Goal: Information Seeking & Learning: Learn about a topic

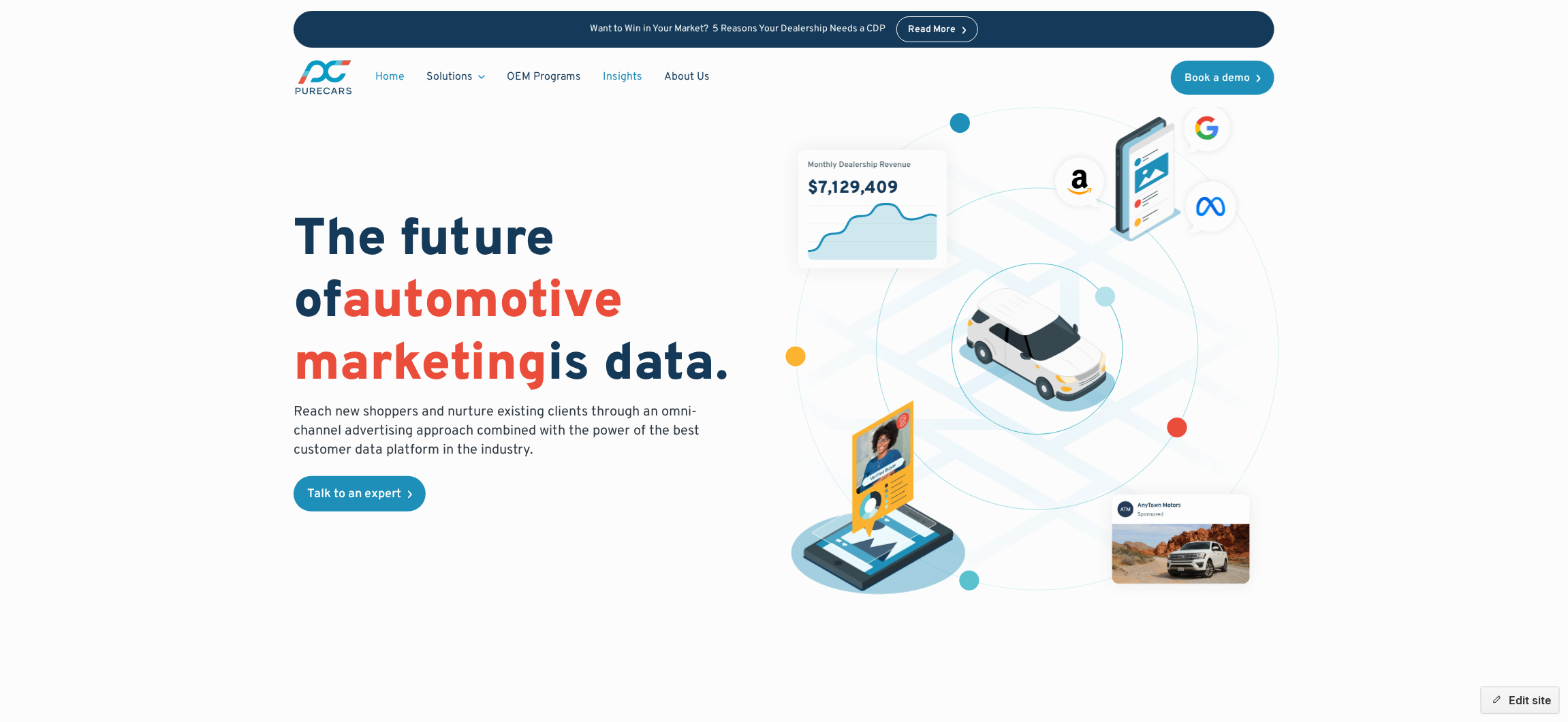
click at [627, 77] on link "Insights" at bounding box center [623, 77] width 62 height 26
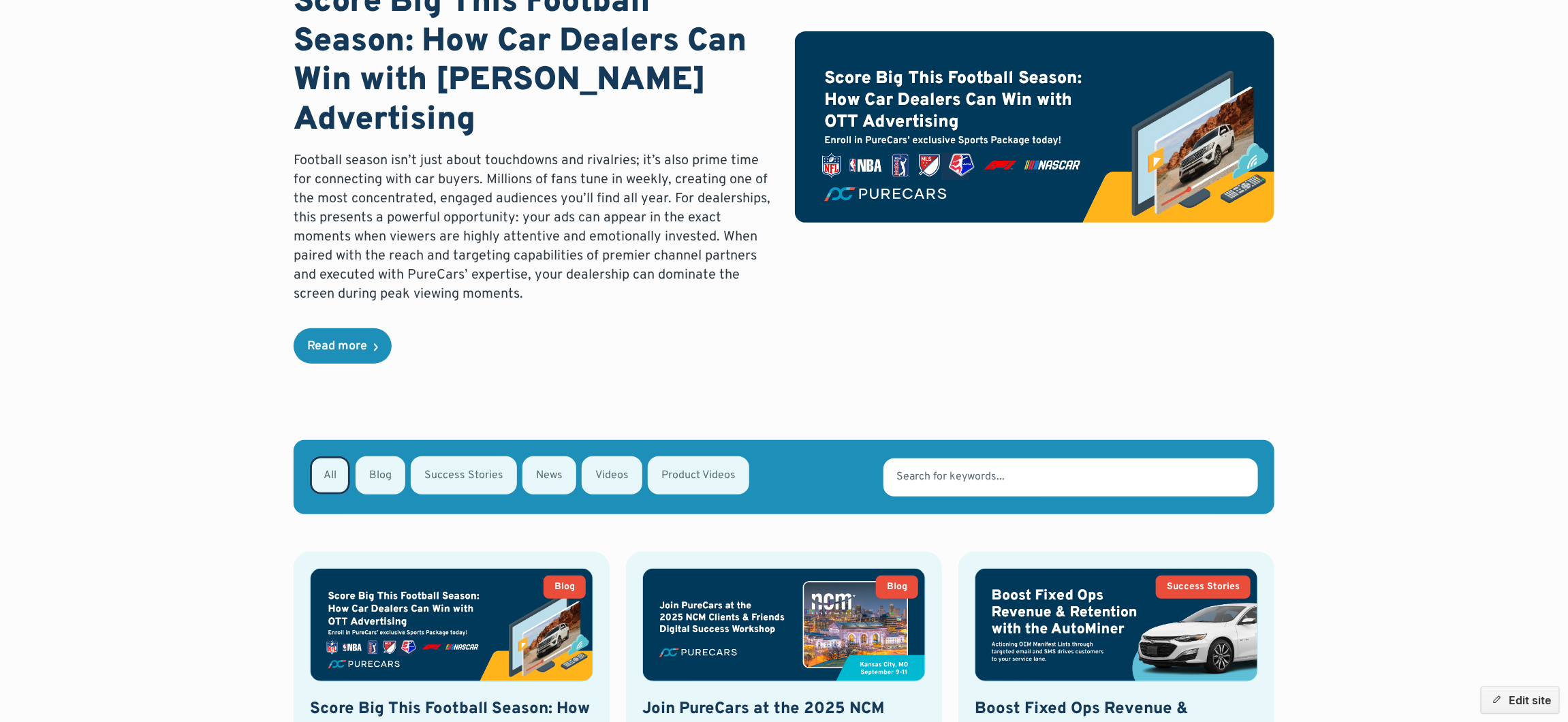
scroll to position [113, 0]
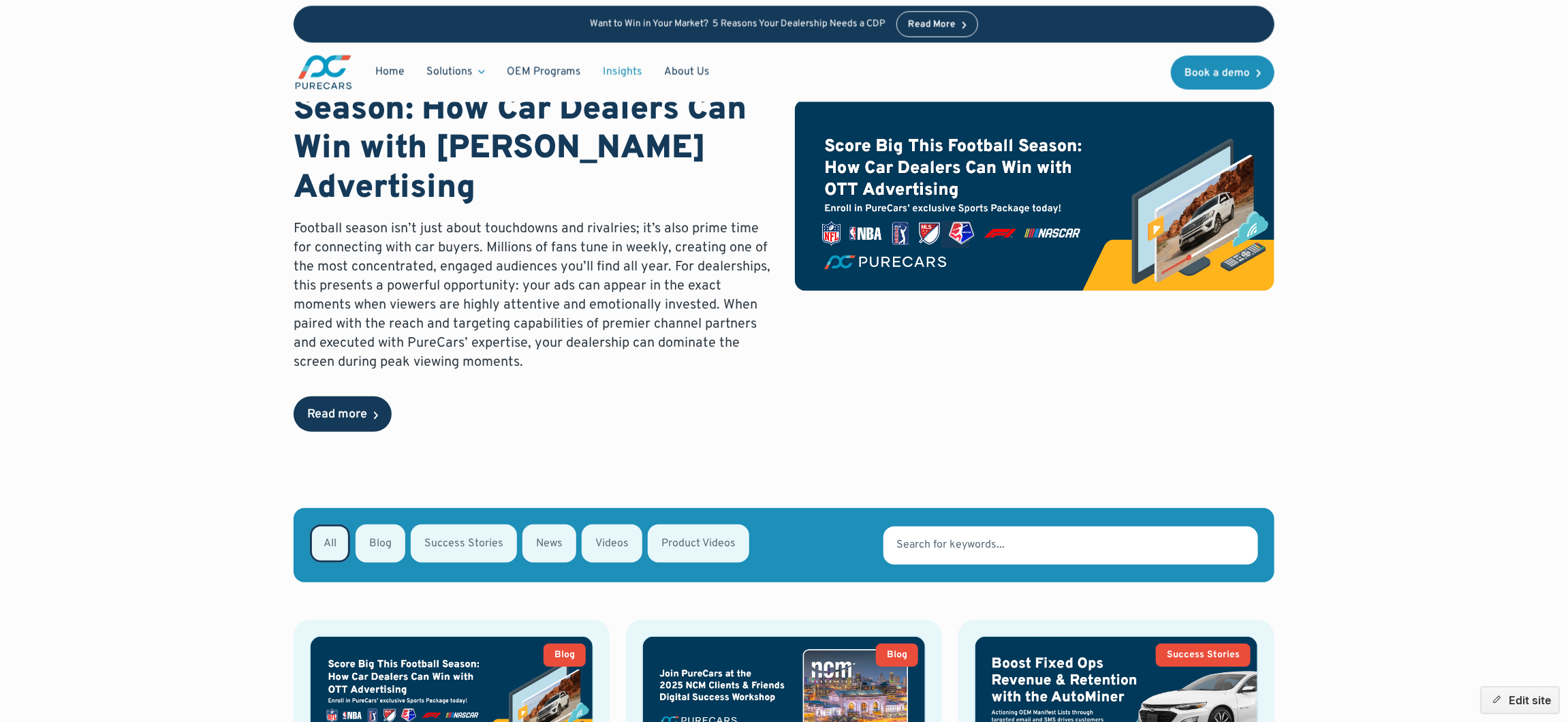
click at [339, 408] on div "Read more" at bounding box center [338, 414] width 60 height 12
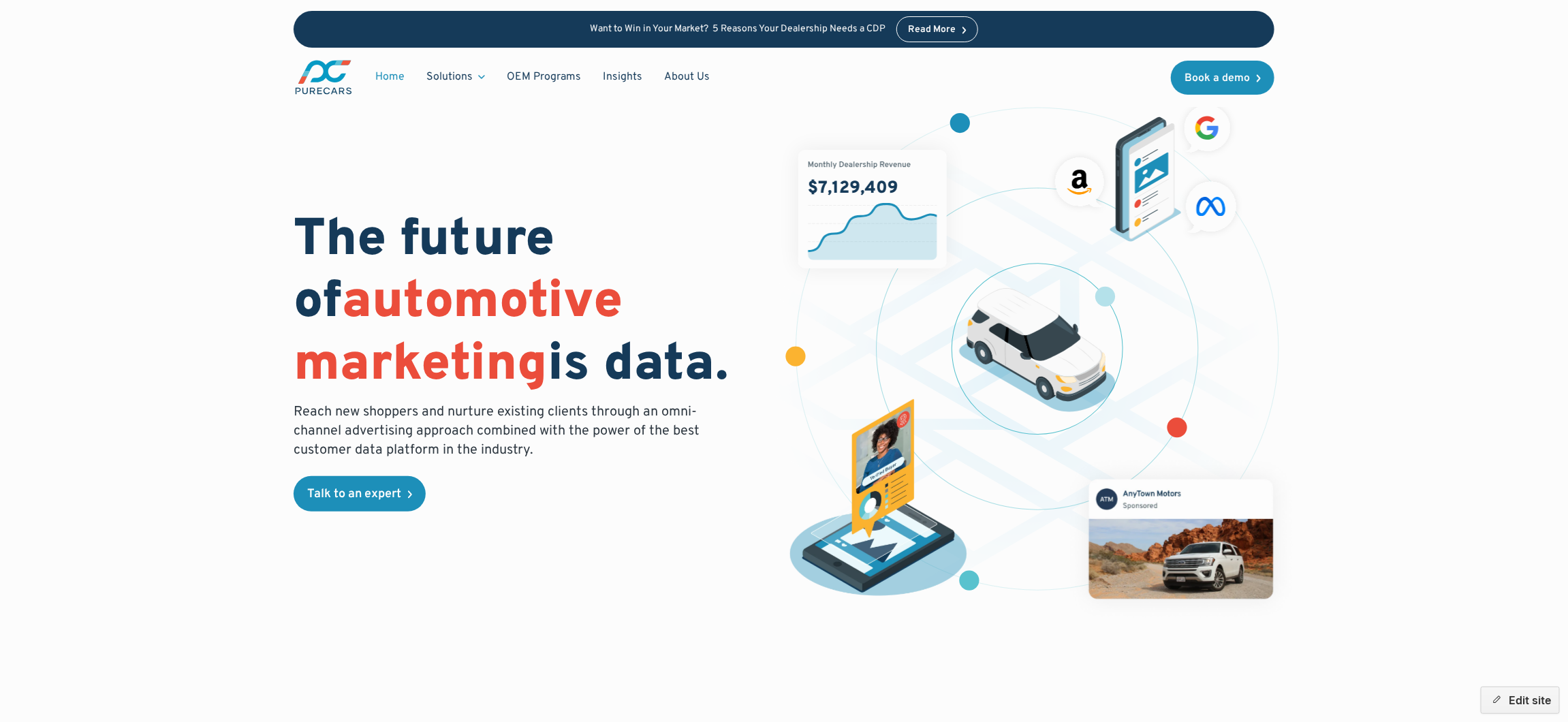
click at [157, 183] on div "The future of automotive marketing is data. Reach new shoppers and nurture exis…" at bounding box center [783, 339] width 1411 height 678
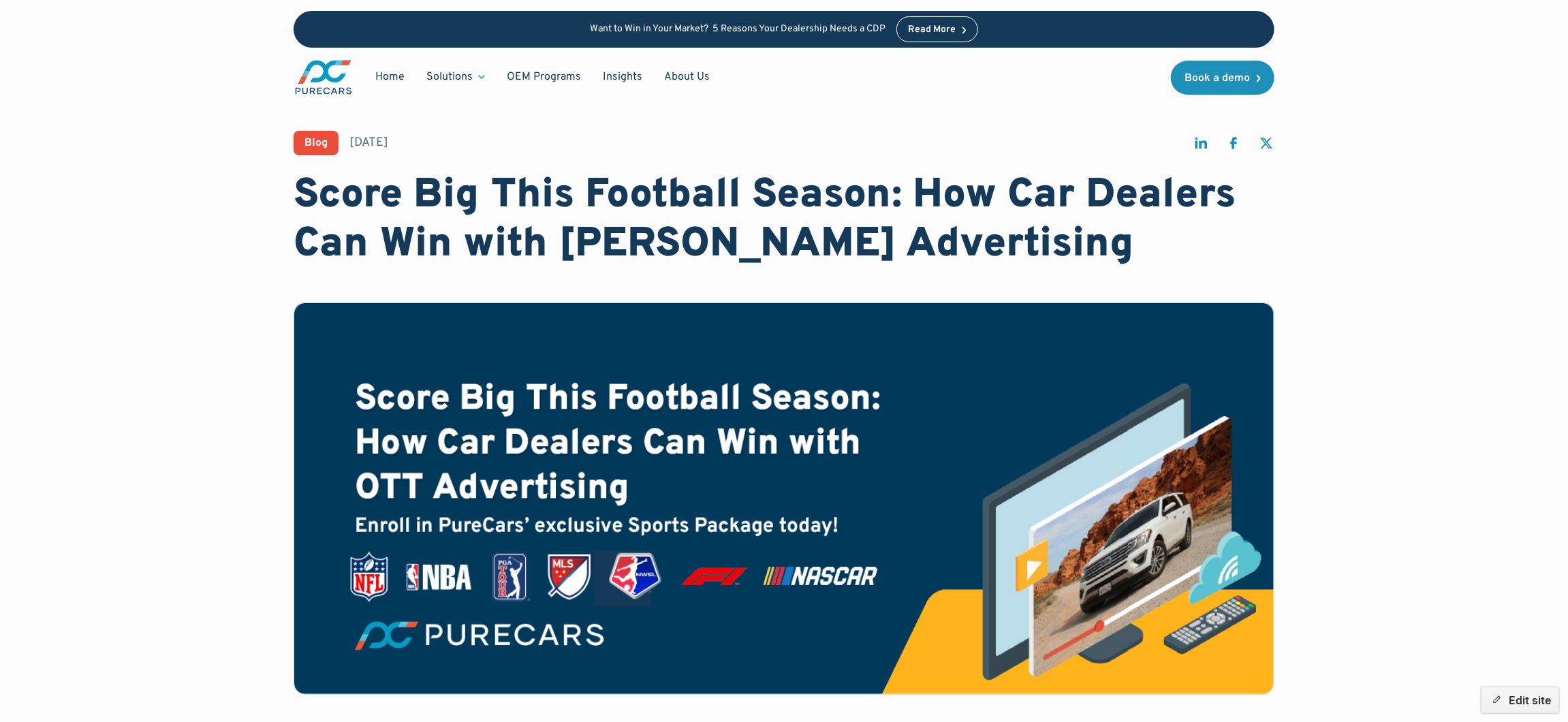
click at [313, 63] on img "main" at bounding box center [324, 77] width 60 height 37
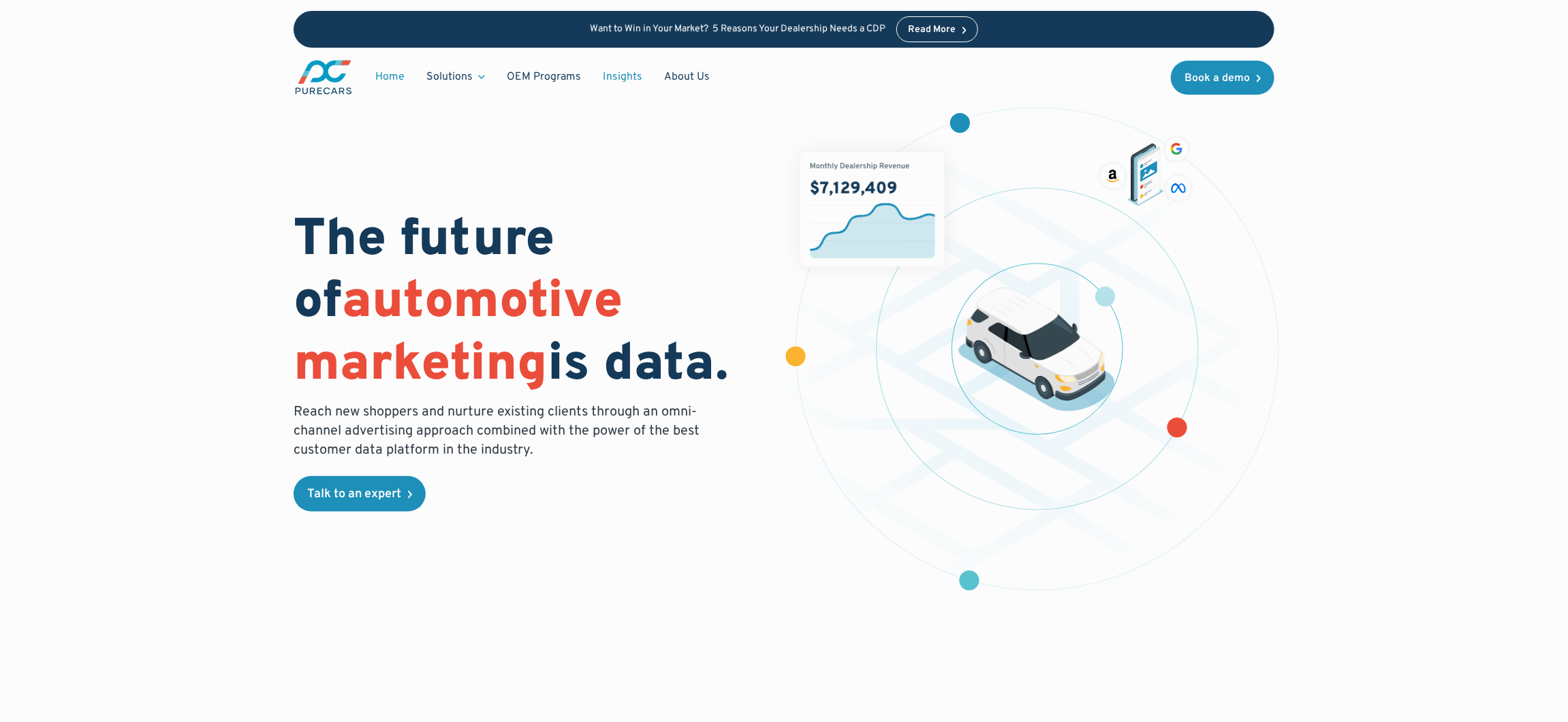
click at [619, 69] on link "Insights" at bounding box center [623, 77] width 62 height 26
